Goal: Navigation & Orientation: Understand site structure

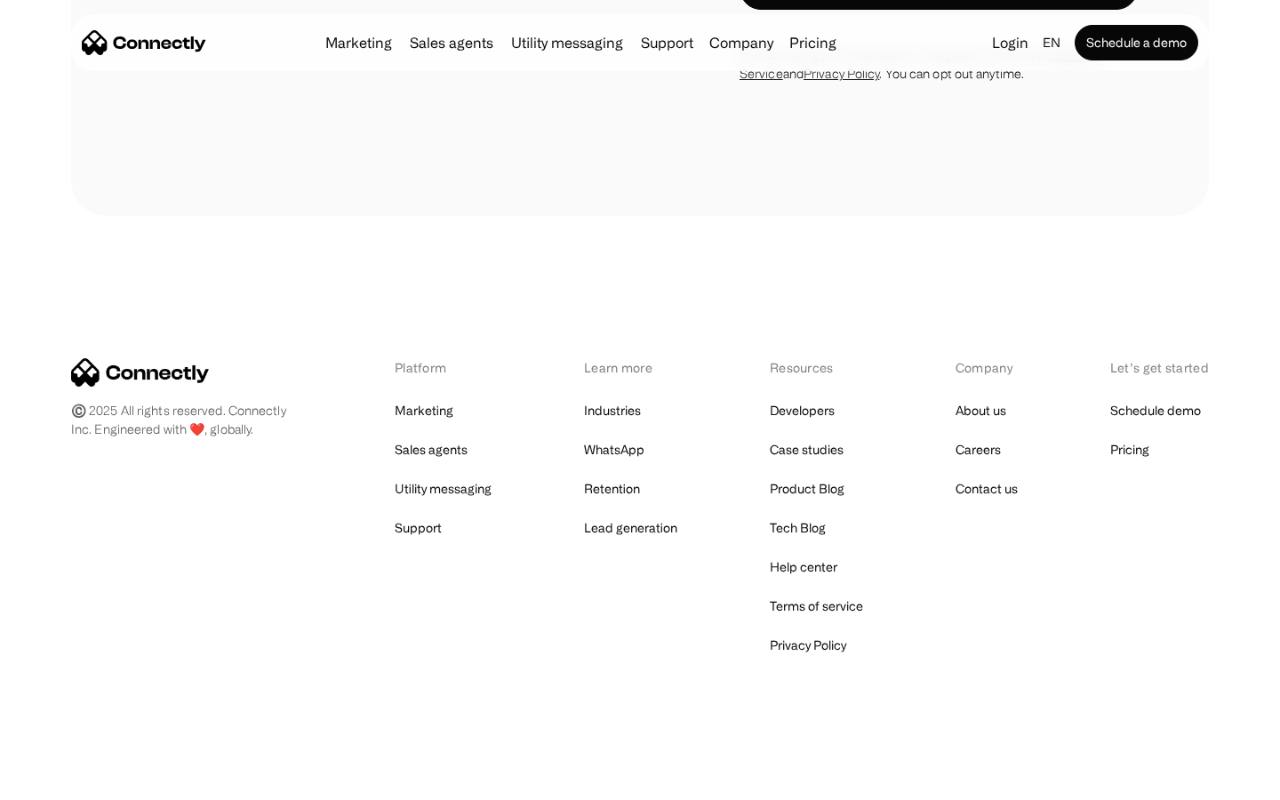
scroll to position [5773, 0]
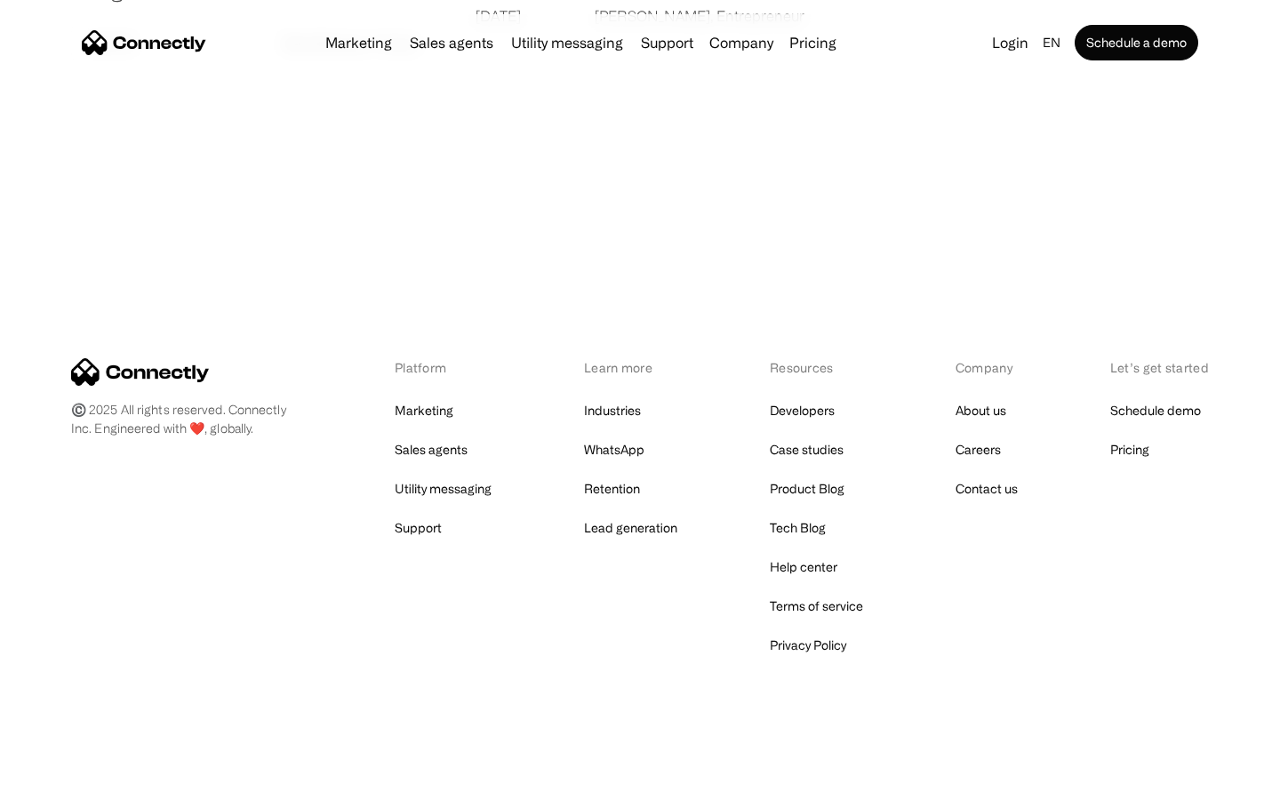
scroll to position [3415, 0]
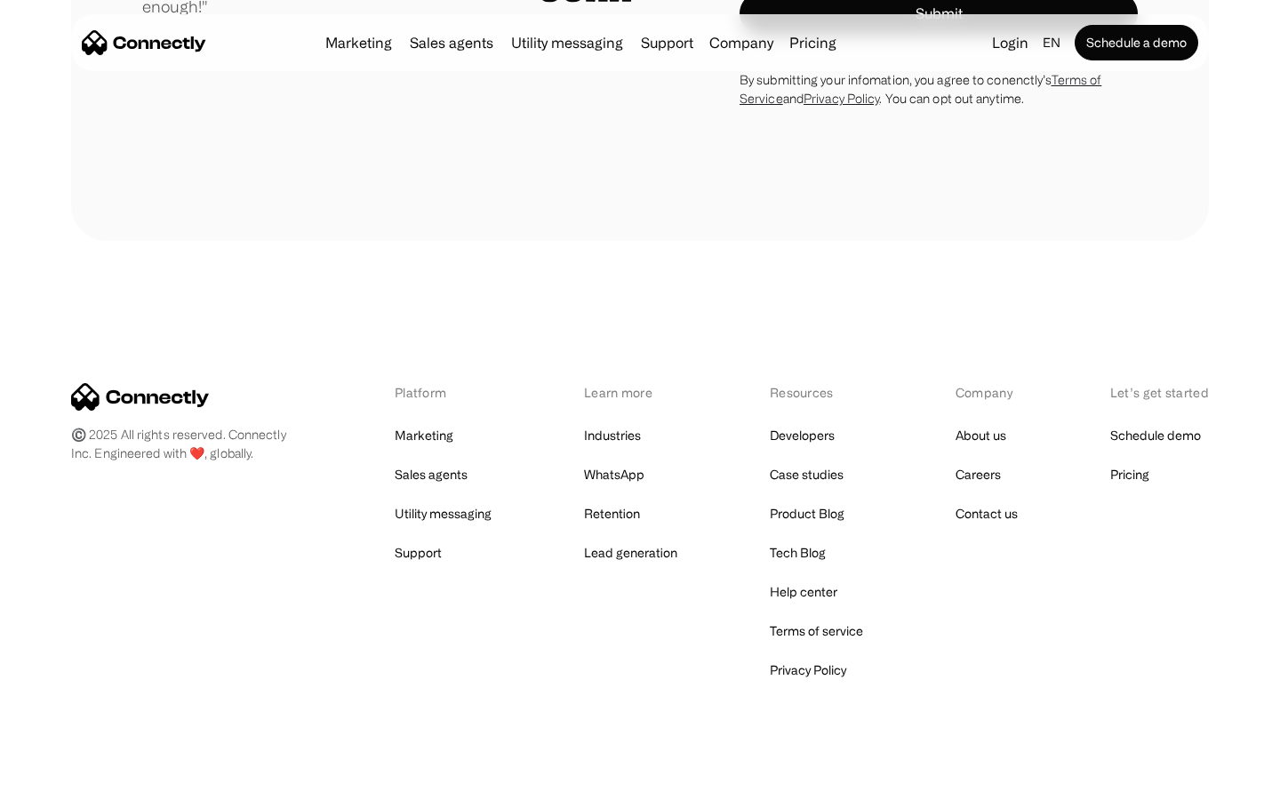
scroll to position [5034, 0]
